Goal: Task Accomplishment & Management: Use online tool/utility

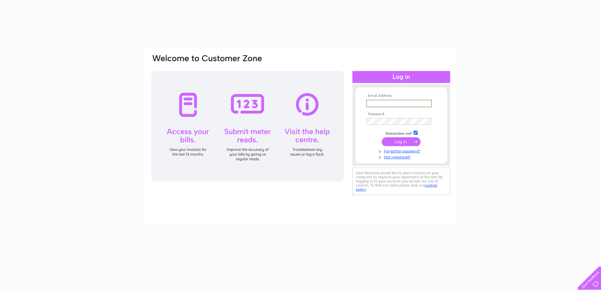
type input "guominjiang@126.com"
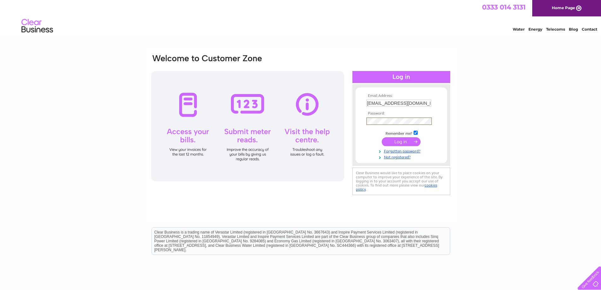
click at [403, 142] on input "submit" at bounding box center [401, 141] width 39 height 9
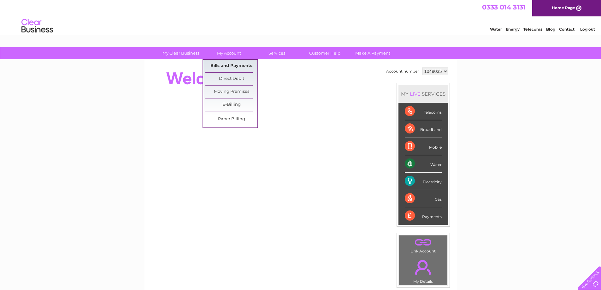
click at [231, 63] on link "Bills and Payments" at bounding box center [231, 66] width 52 height 13
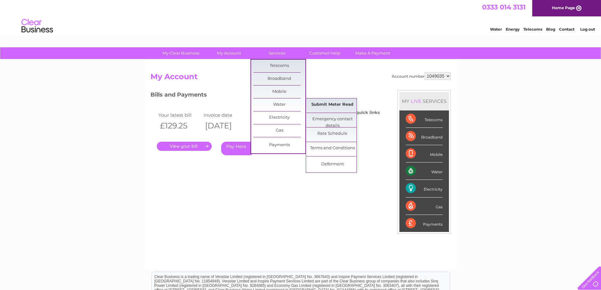
click at [332, 104] on link "Submit Meter Read" at bounding box center [332, 104] width 52 height 13
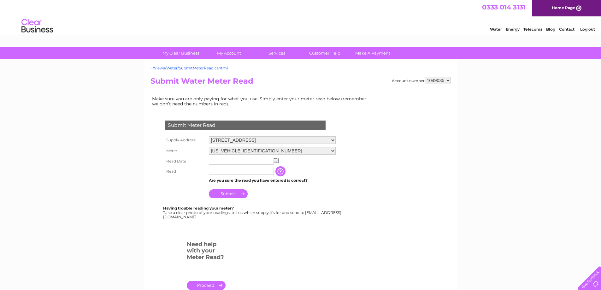
click at [275, 160] on img at bounding box center [276, 160] width 5 height 5
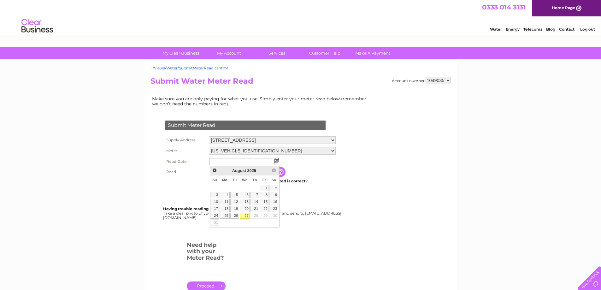
click at [247, 216] on link "27" at bounding box center [245, 216] width 10 height 6
type input "2025/08/27"
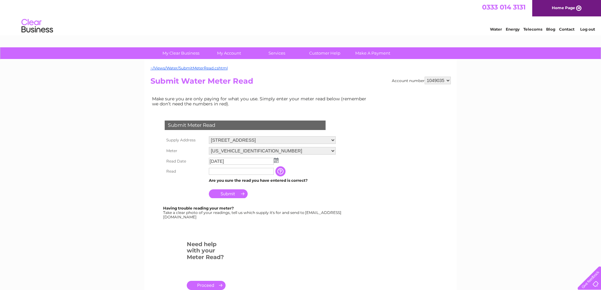
click at [227, 172] on input "text" at bounding box center [241, 171] width 65 height 7
type input "77"
click at [334, 173] on td "The reading you have just taken from your water meter. Our records indicate you…" at bounding box center [312, 171] width 50 height 10
click at [228, 193] on input "Submit" at bounding box center [228, 193] width 39 height 9
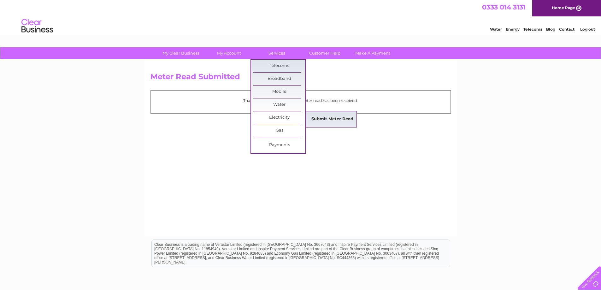
click at [333, 119] on link "Submit Meter Read" at bounding box center [332, 119] width 52 height 13
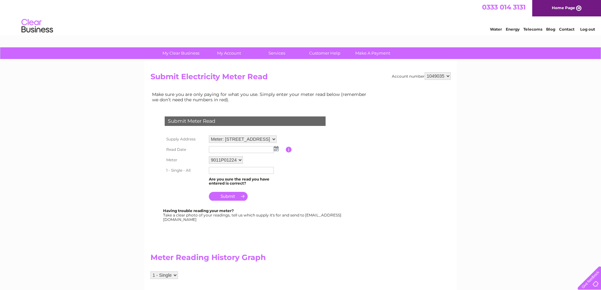
click at [275, 148] on img at bounding box center [276, 148] width 5 height 5
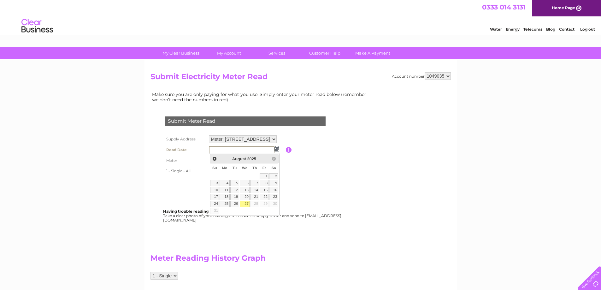
click at [246, 205] on link "27" at bounding box center [245, 204] width 10 height 6
type input "2025/08/27"
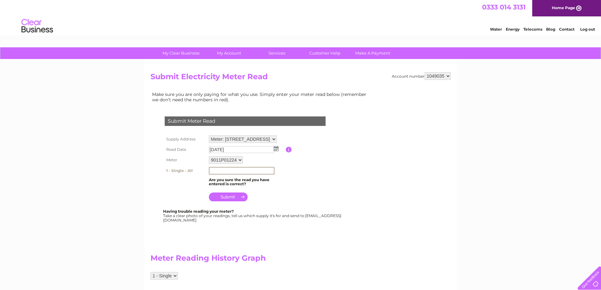
click at [257, 170] on input "text" at bounding box center [242, 171] width 66 height 8
type input "20181"
click at [318, 169] on table "Supply Address Meter: 9011P01224 - 61 Fort Street, Ayr, KA7 1DH Read Date 2025/…" at bounding box center [252, 168] width 179 height 69
click at [228, 196] on input "submit" at bounding box center [228, 196] width 39 height 9
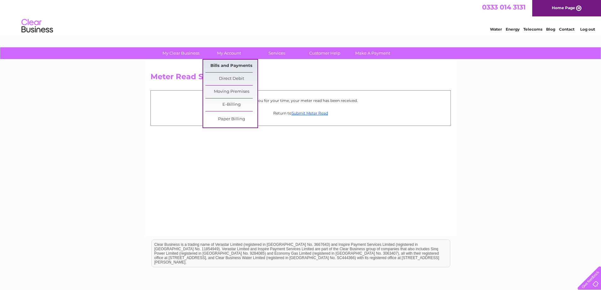
click at [231, 65] on link "Bills and Payments" at bounding box center [231, 66] width 52 height 13
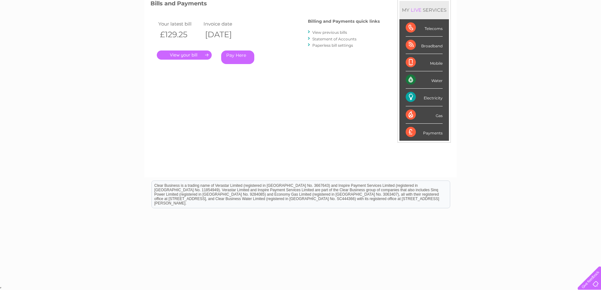
scroll to position [60, 0]
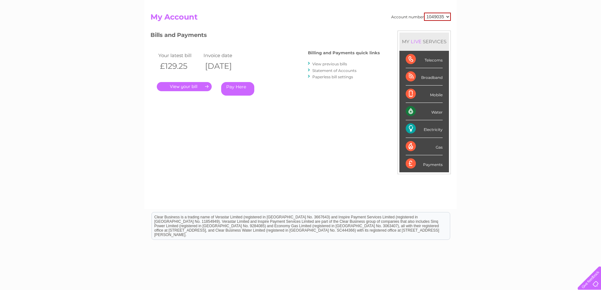
click at [334, 63] on link "View previous bills" at bounding box center [329, 64] width 35 height 5
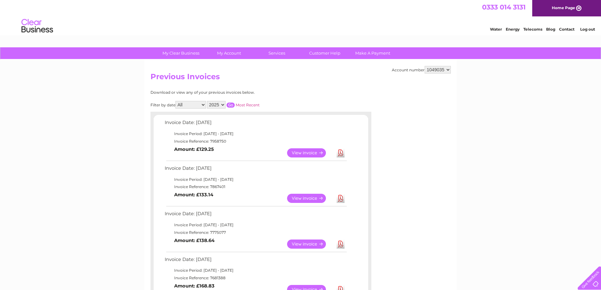
click at [341, 153] on link "Download" at bounding box center [341, 152] width 8 height 9
click at [590, 29] on link "Log out" at bounding box center [587, 29] width 15 height 5
